Goal: Information Seeking & Learning: Learn about a topic

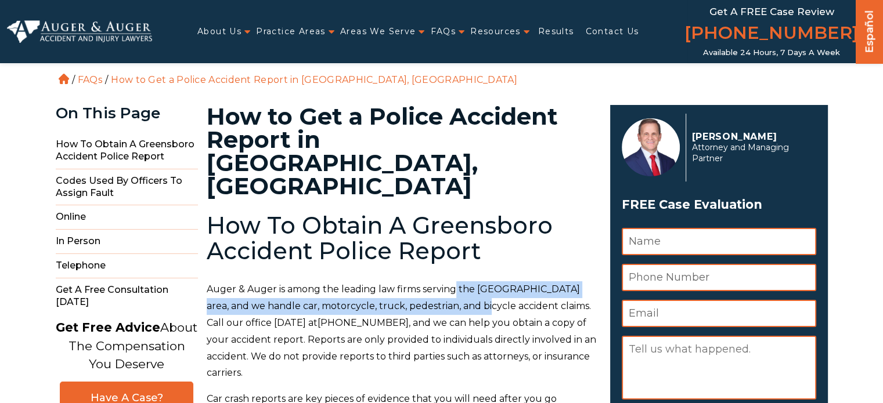
click at [471, 284] on span "Auger & Auger is among the leading law firms serving the [GEOGRAPHIC_DATA] area…" at bounding box center [401, 331] width 389 height 95
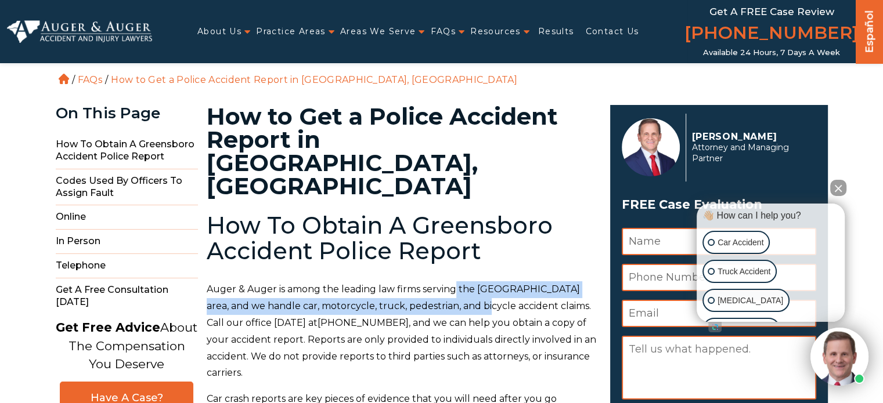
click at [471, 284] on span "Auger & Auger is among the leading law firms serving the [GEOGRAPHIC_DATA] area…" at bounding box center [401, 331] width 389 height 95
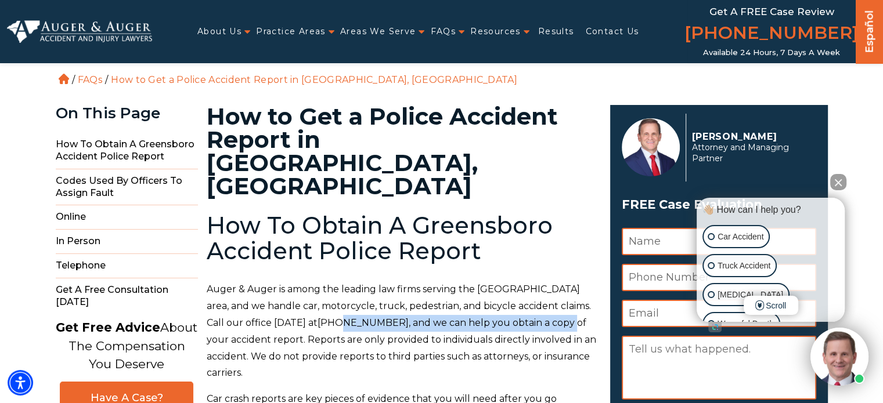
drag, startPoint x: 331, startPoint y: 278, endPoint x: 529, endPoint y: 286, distance: 198.1
click at [528, 285] on p "Auger & Auger is among the leading law firms serving the [GEOGRAPHIC_DATA] area…" at bounding box center [401, 332] width 389 height 100
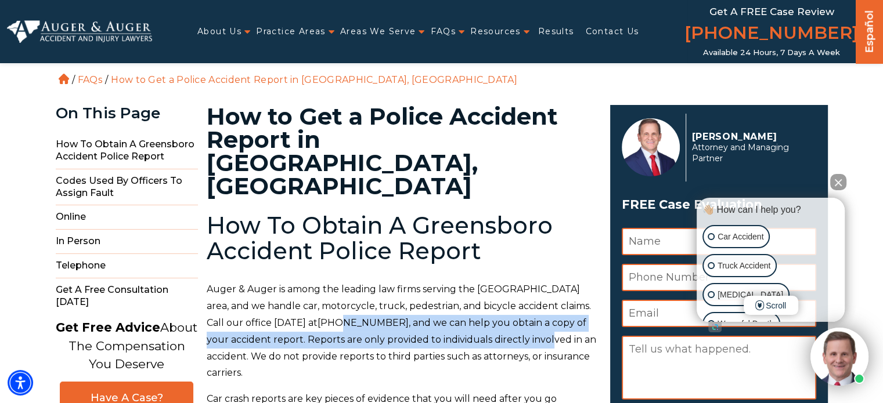
click at [339, 291] on span "Auger & Auger is among the leading law firms serving the [GEOGRAPHIC_DATA] area…" at bounding box center [401, 331] width 389 height 95
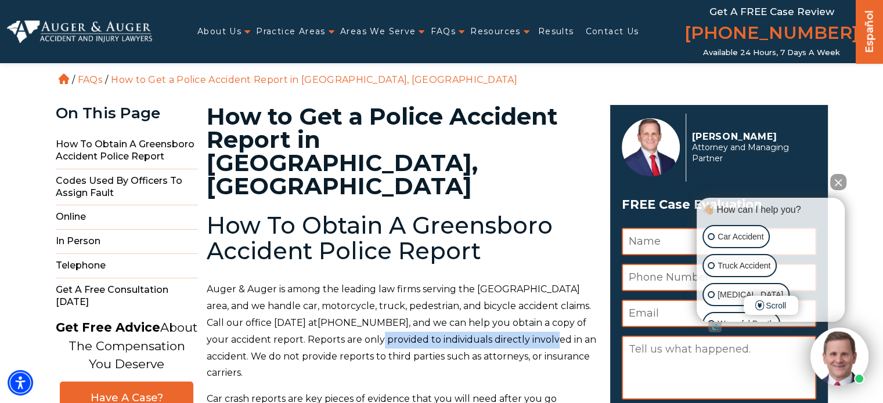
drag, startPoint x: 360, startPoint y: 294, endPoint x: 534, endPoint y: 298, distance: 174.2
click at [534, 298] on span "Auger & Auger is among the leading law firms serving the [GEOGRAPHIC_DATA] area…" at bounding box center [401, 331] width 389 height 95
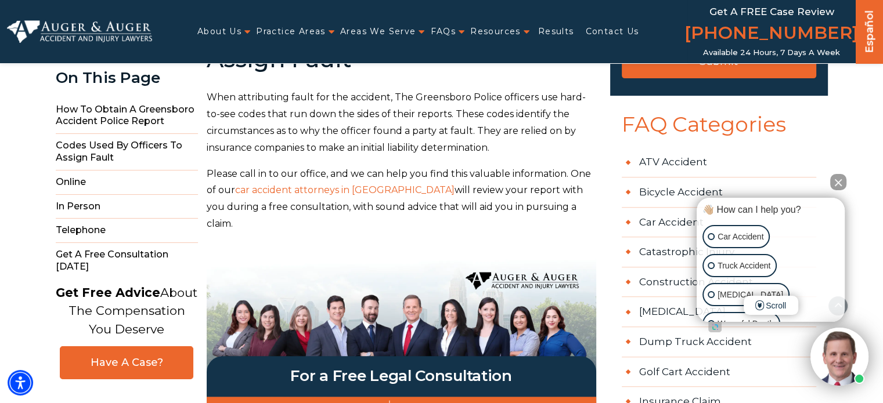
scroll to position [406, 0]
